Goal: Information Seeking & Learning: Learn about a topic

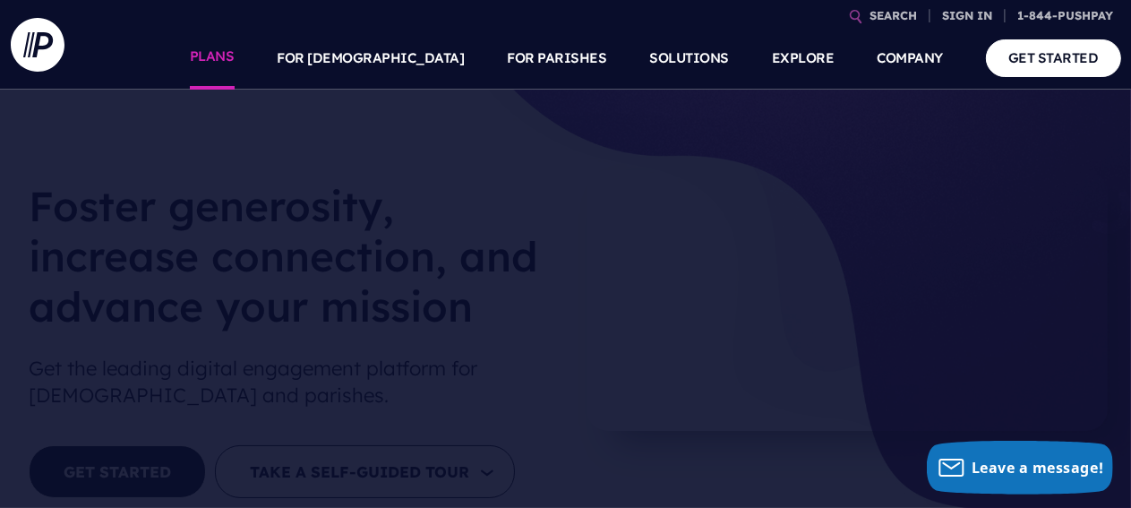
click at [235, 63] on link "PLANS" at bounding box center [212, 58] width 45 height 63
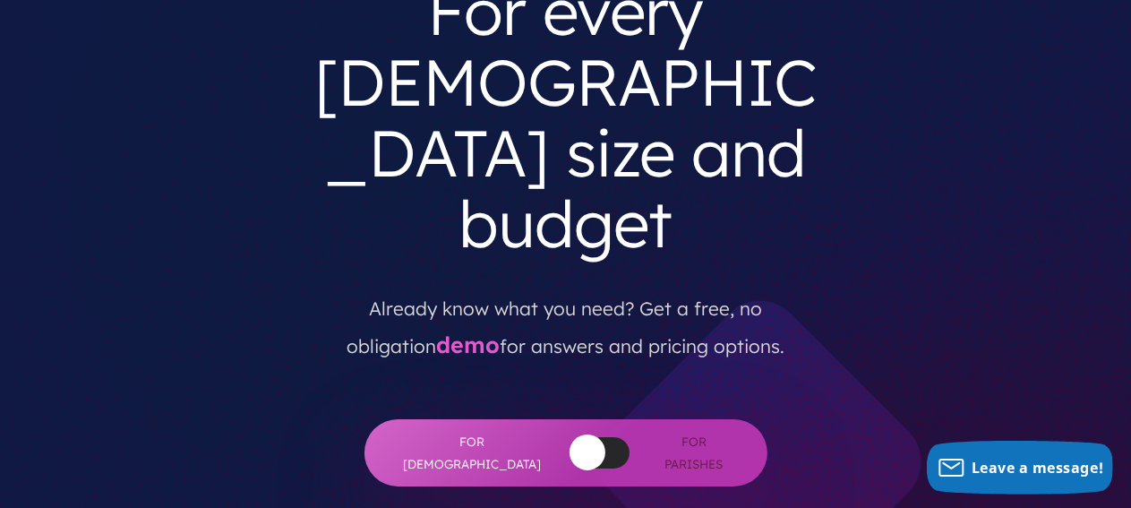
scroll to position [220, 0]
click at [603, 419] on div "For Churches For Parishes" at bounding box center [565, 452] width 403 height 67
click at [593, 437] on div at bounding box center [599, 452] width 59 height 31
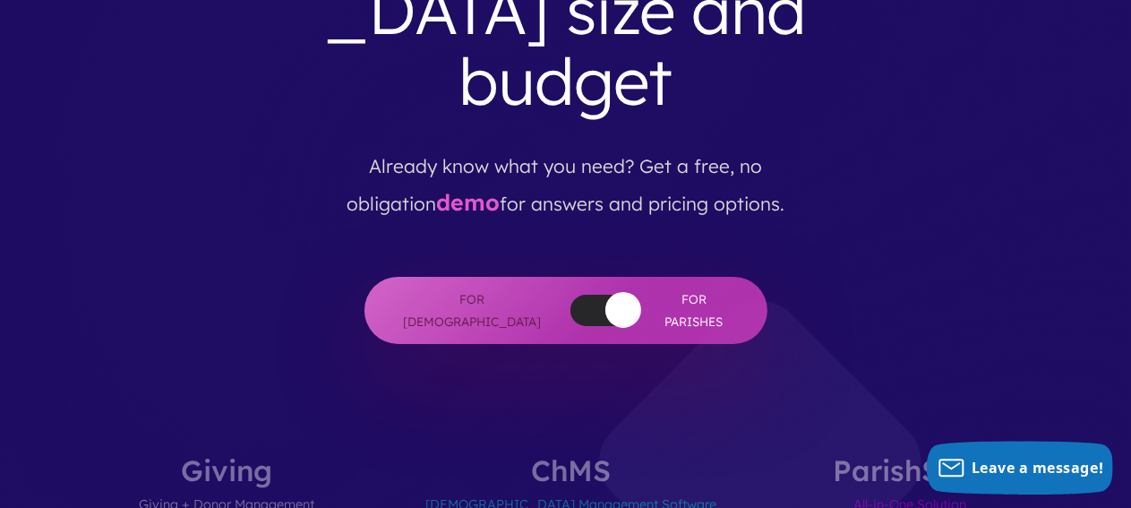
scroll to position [440, 0]
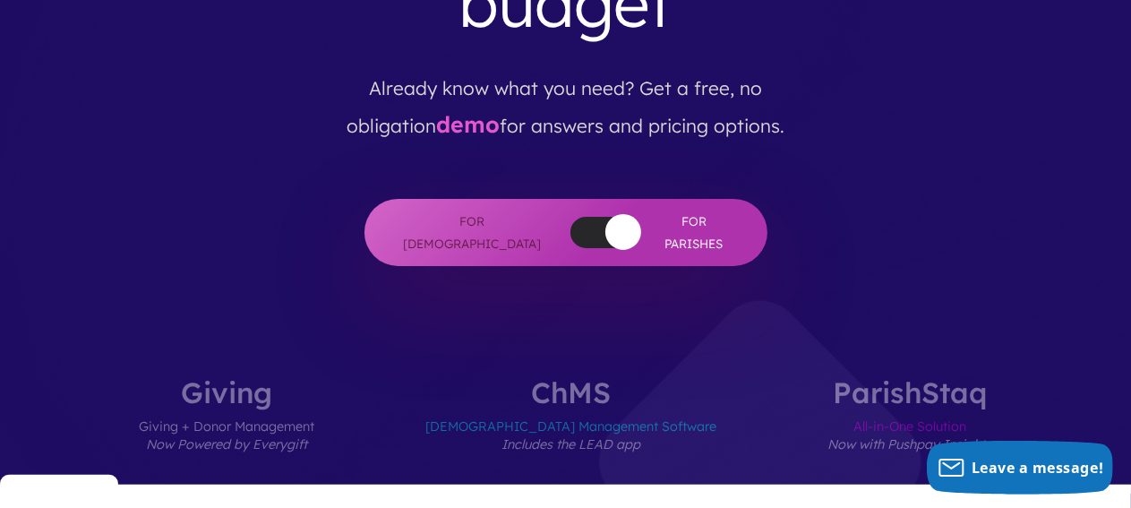
click at [570, 217] on div at bounding box center [599, 232] width 59 height 31
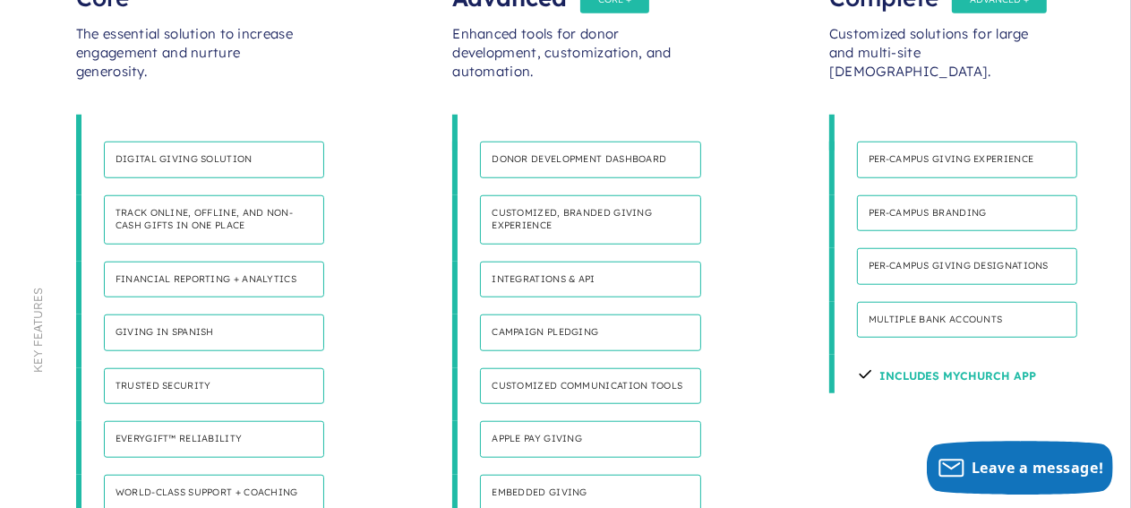
scroll to position [1323, 0]
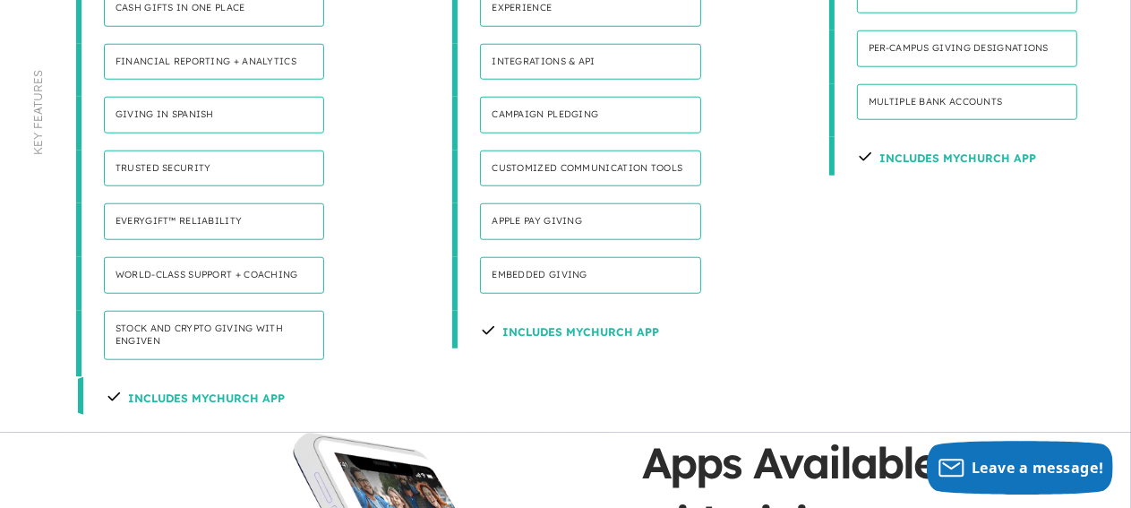
scroll to position [1543, 0]
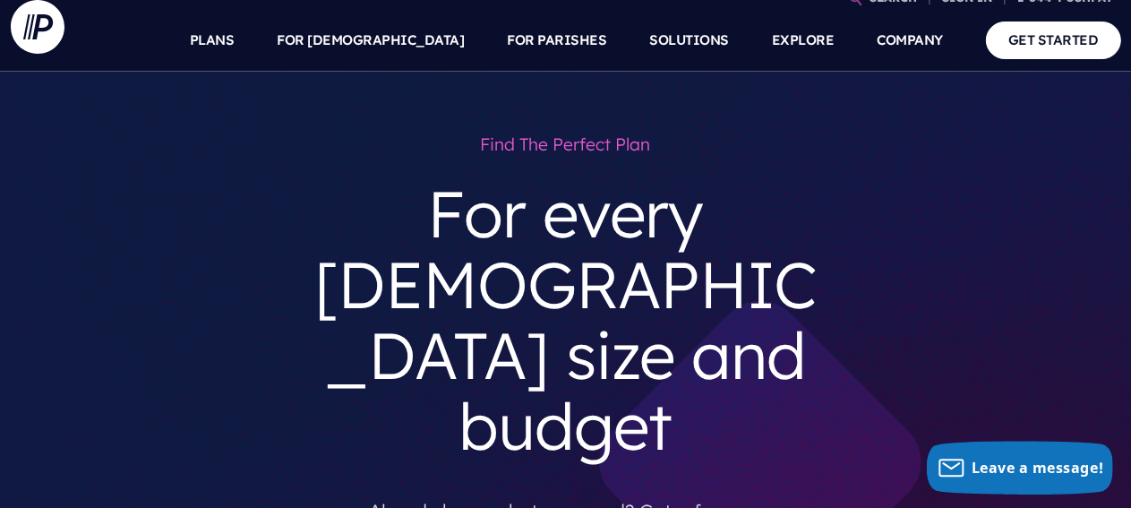
scroll to position [0, 0]
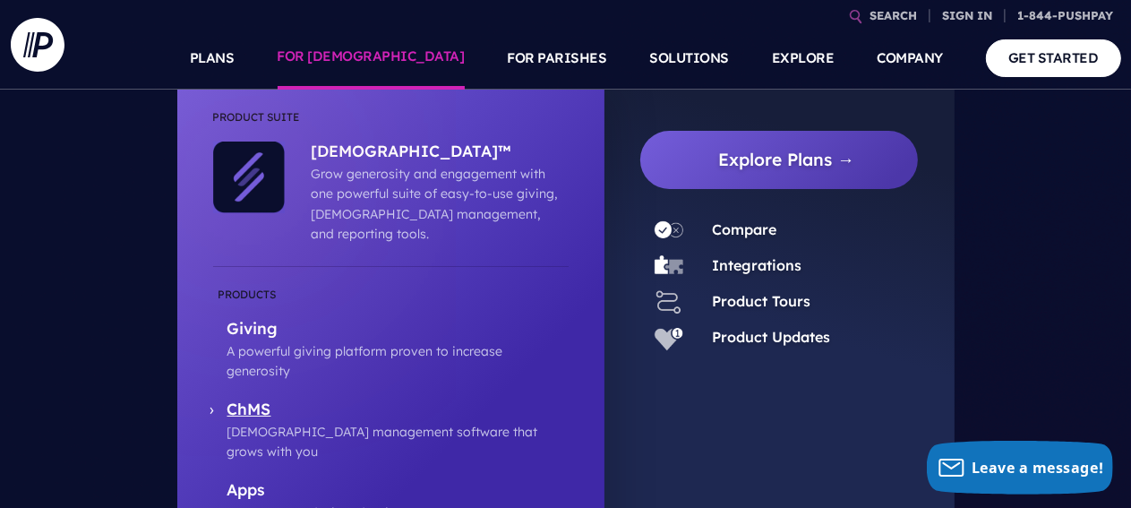
click at [262, 399] on p "ChMS" at bounding box center [397, 410] width 341 height 22
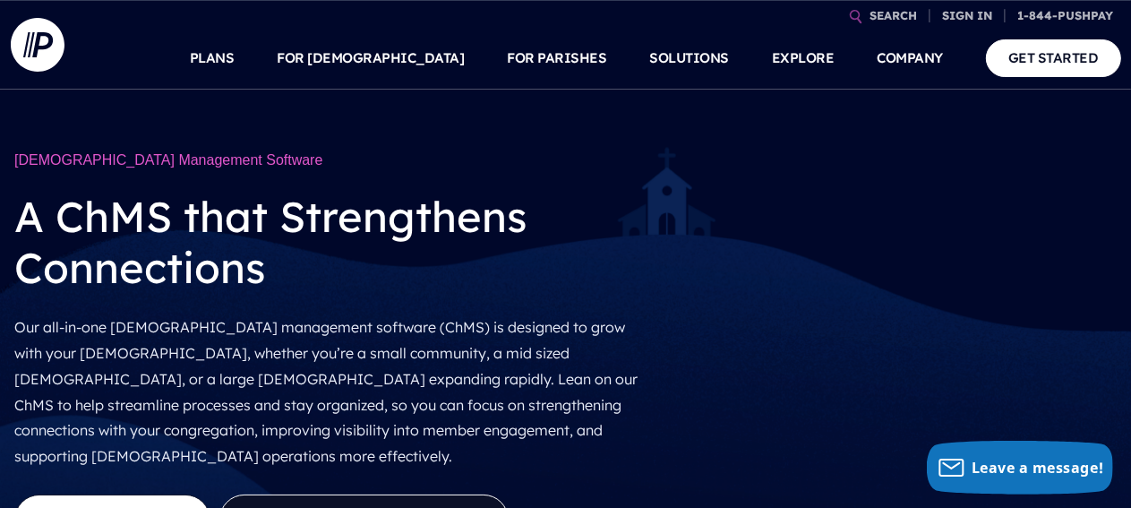
click at [503, 354] on p "Our all-in-one [DEMOGRAPHIC_DATA] management software (ChMS) is designed to gro…" at bounding box center [329, 391] width 631 height 169
click at [523, 312] on p "Our all-in-one [DEMOGRAPHIC_DATA] management software (ChMS) is designed to gro…" at bounding box center [329, 391] width 631 height 169
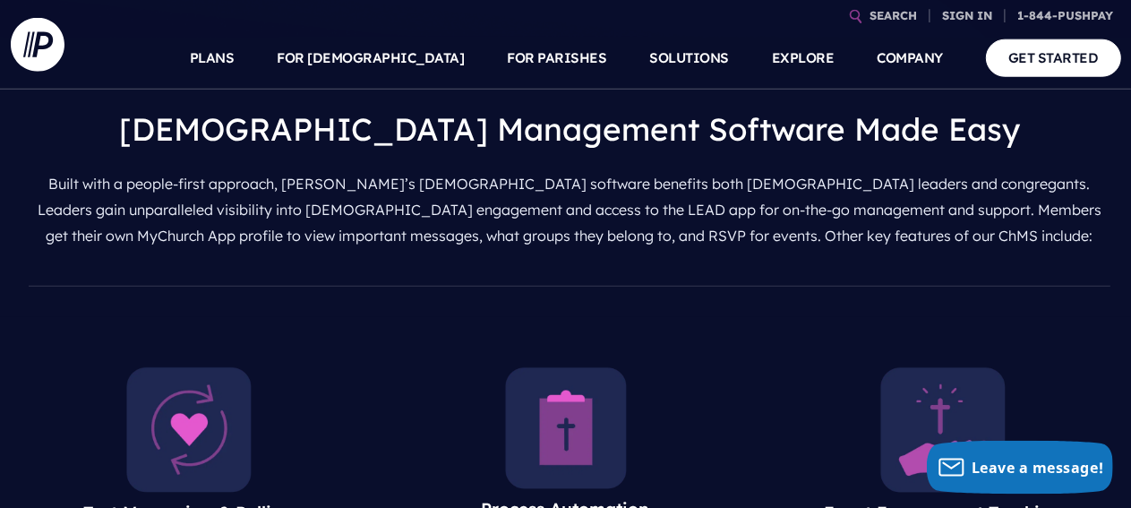
scroll to position [661, 0]
